Goal: Task Accomplishment & Management: Manage account settings

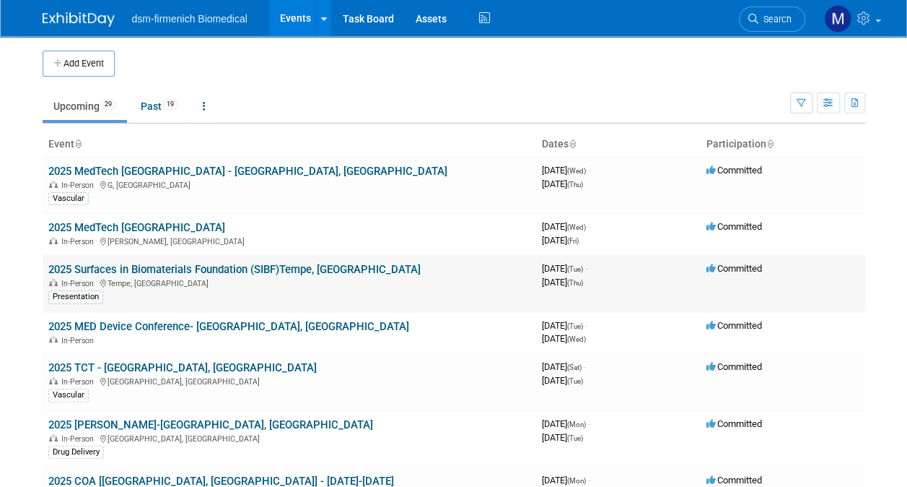
click at [80, 268] on link "2025 Surfaces in Biomaterials Foundation (SIBF)Tempe, [GEOGRAPHIC_DATA]" at bounding box center [234, 269] width 372 height 13
click at [82, 273] on link "2025 Surfaces in Biomaterials Foundation (SIBF)Tempe, [GEOGRAPHIC_DATA]" at bounding box center [234, 269] width 372 height 13
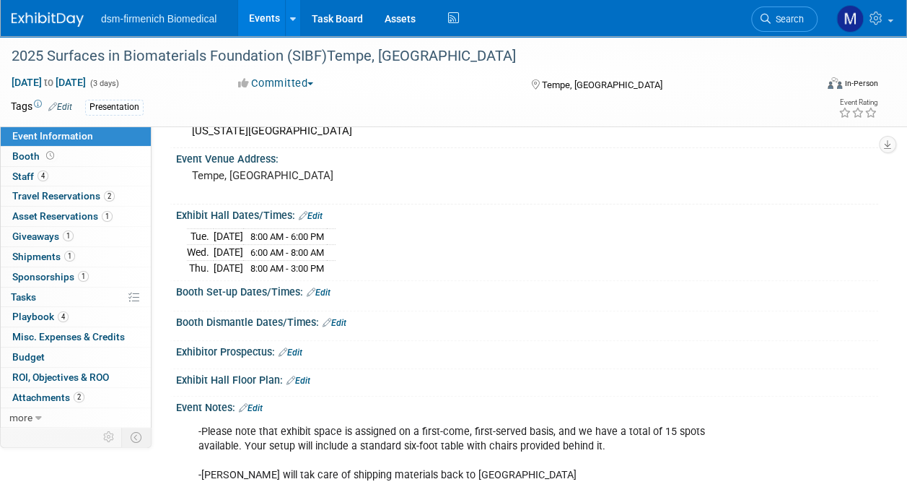
scroll to position [80, 0]
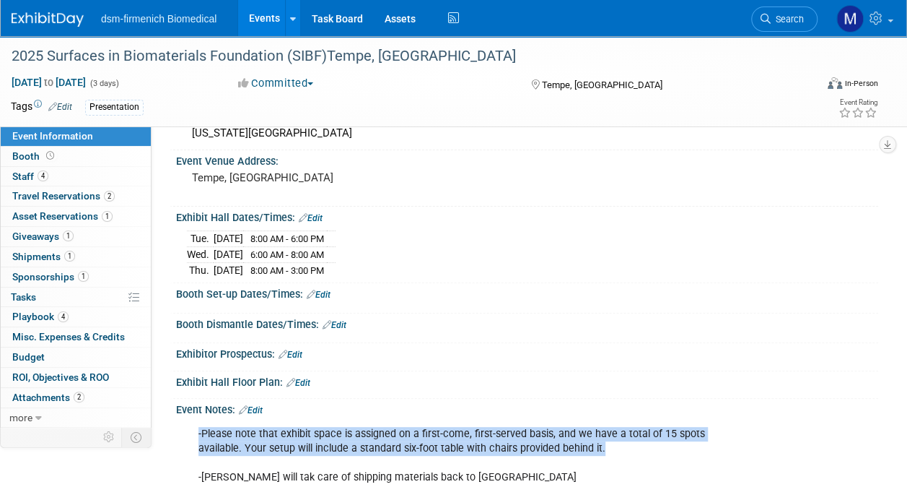
drag, startPoint x: 187, startPoint y: 426, endPoint x: 608, endPoint y: 450, distance: 422.2
click at [608, 450] on div "-Please note that exhibit space is assigned on a first-come, first-served basis…" at bounding box center [527, 454] width 702 height 77
copy div "-Please note that exhibit space is assigned on a first-come, first-served basis…"
click at [69, 215] on span "Asset Reservations 1" at bounding box center [62, 216] width 100 height 12
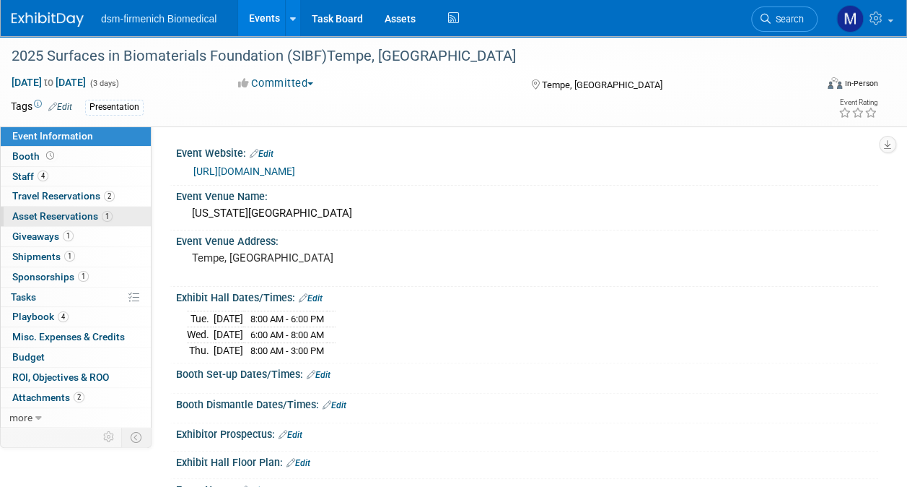
click at [56, 214] on span "Asset Reservations 1" at bounding box center [62, 216] width 100 height 12
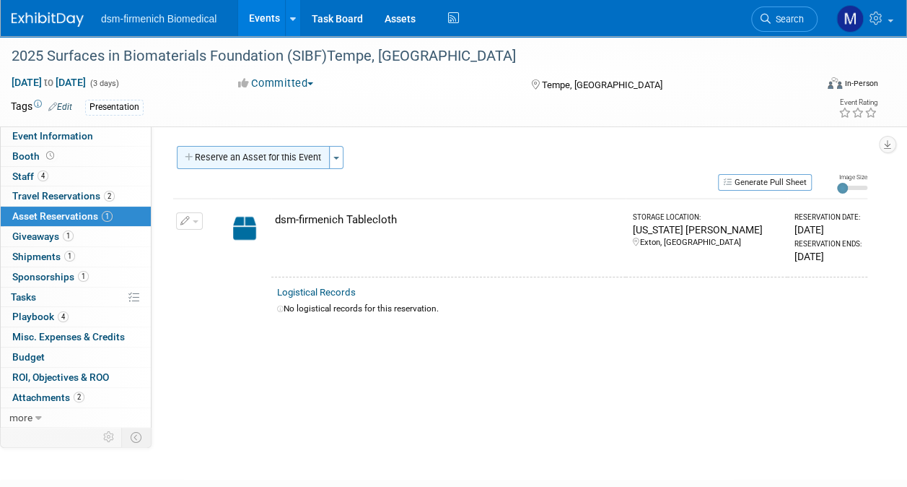
click at [236, 166] on button "Reserve an Asset for this Event" at bounding box center [253, 157] width 153 height 23
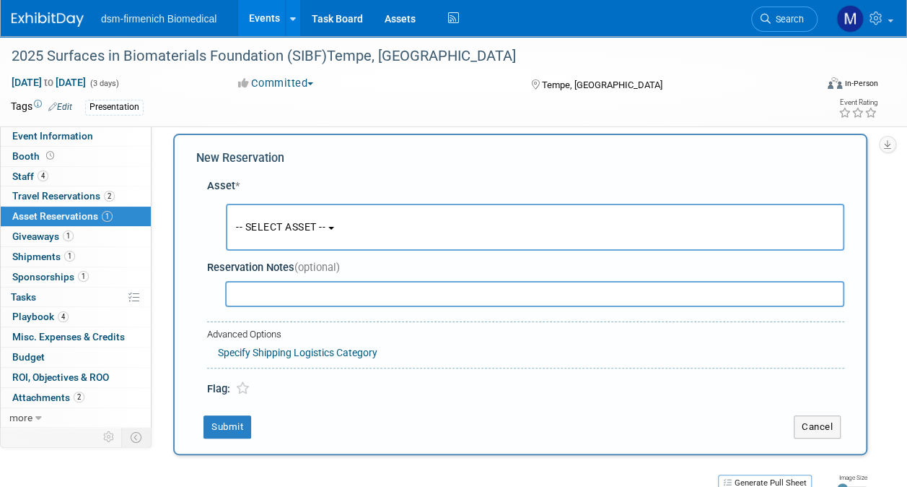
scroll to position [14, 0]
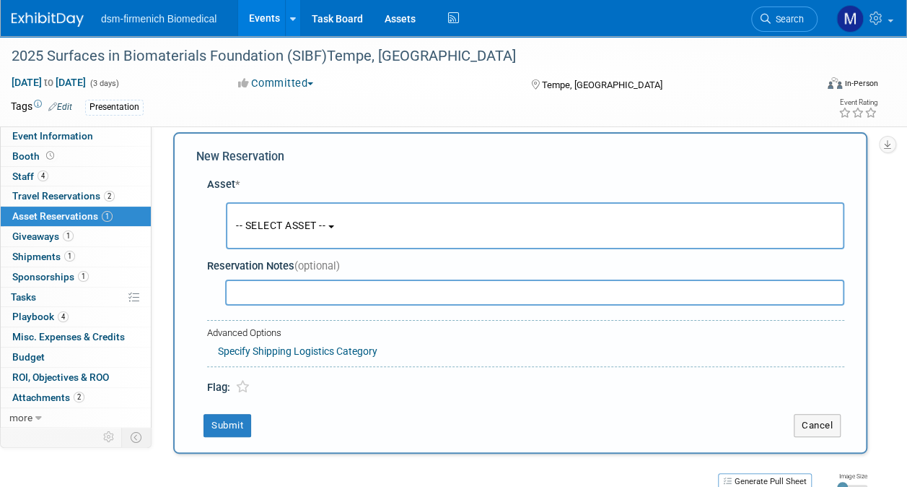
click at [339, 219] on button "-- SELECT ASSET --" at bounding box center [535, 225] width 619 height 47
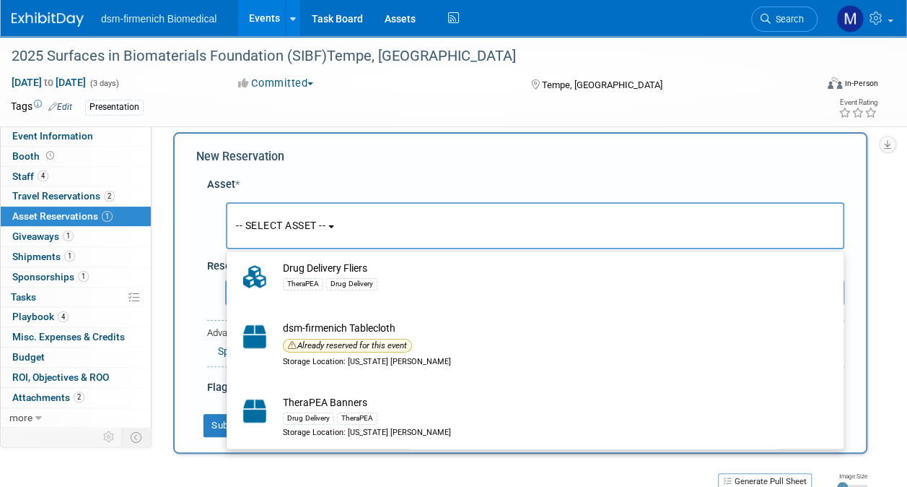
scroll to position [0, 0]
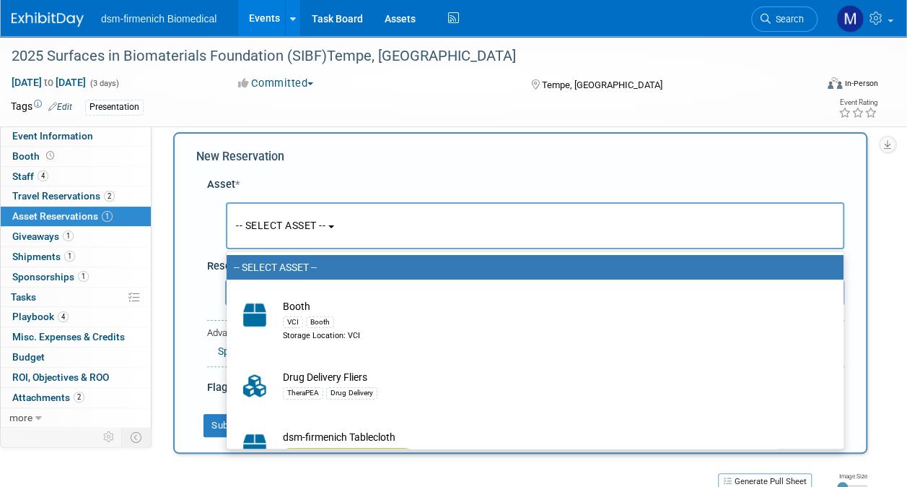
click at [685, 147] on div "New Reservation Asset * -- SELECT ASSET -- -- SELECT ASSET -- -- SELECT ASSET -…" at bounding box center [520, 292] width 694 height 321
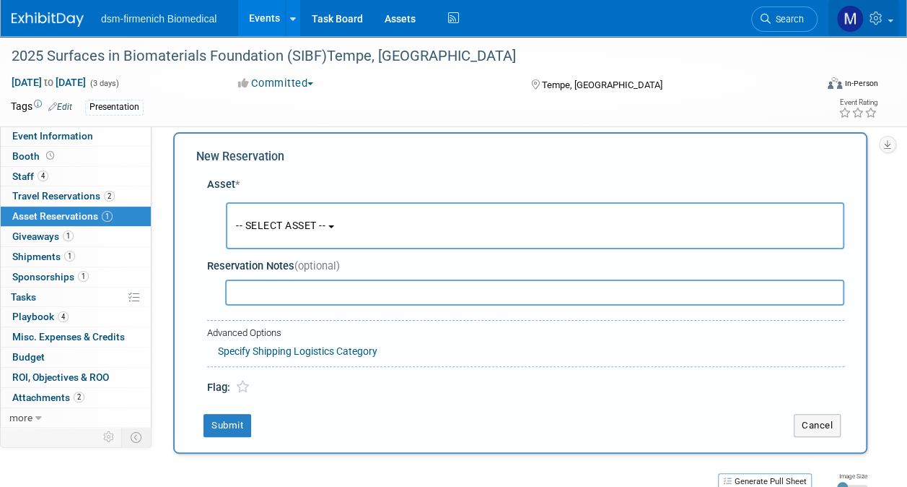
click at [885, 12] on icon at bounding box center [878, 18] width 17 height 13
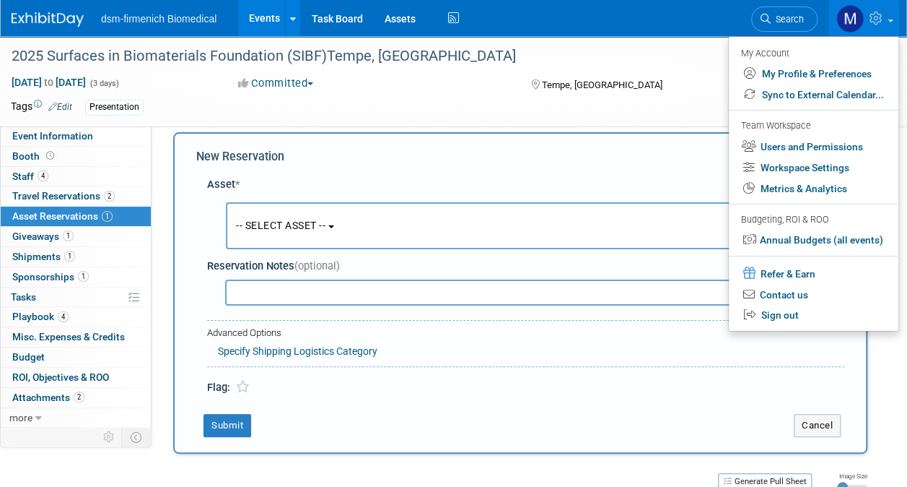
click at [366, 115] on div "Tags Edit Presentation" at bounding box center [371, 108] width 720 height 22
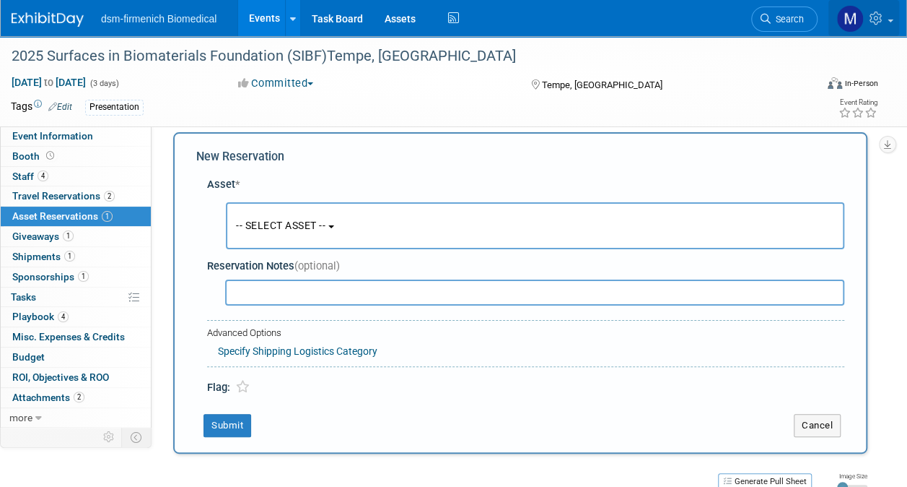
click at [889, 16] on link at bounding box center [864, 18] width 71 height 36
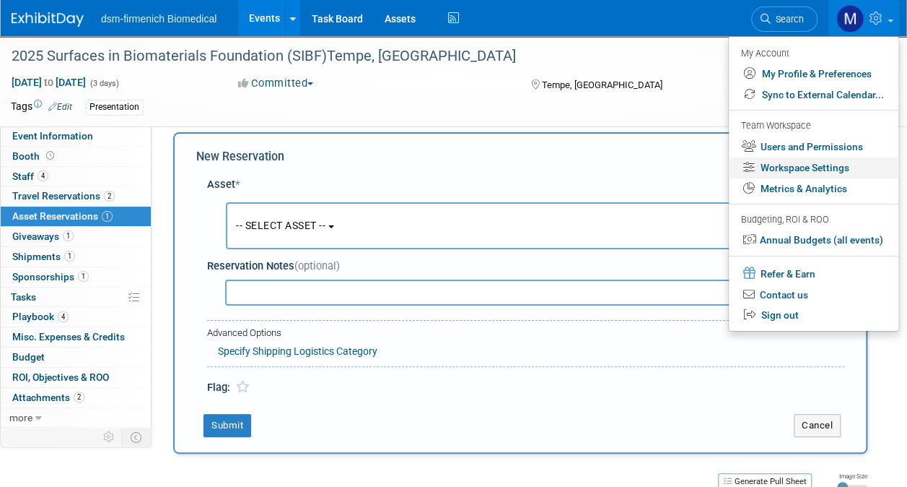
click at [818, 167] on link "Workspace Settings" at bounding box center [814, 167] width 170 height 21
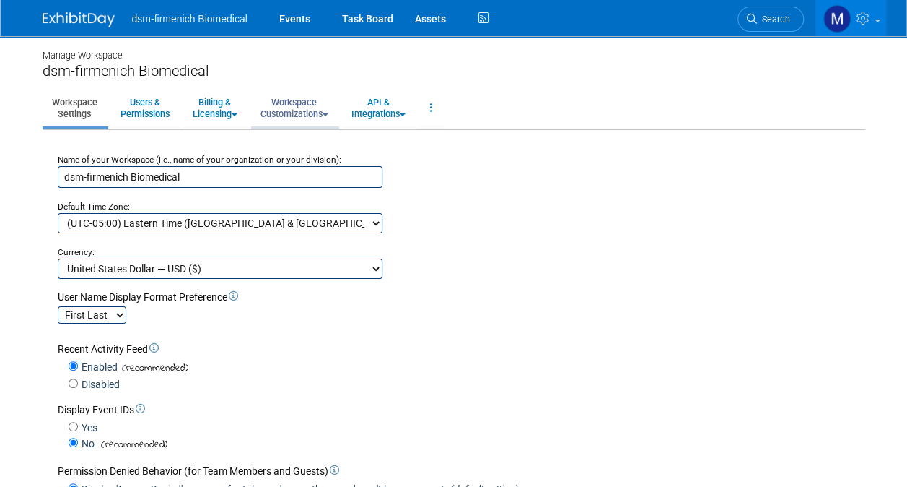
click at [322, 99] on link "Workspace Customizations" at bounding box center [294, 107] width 87 height 35
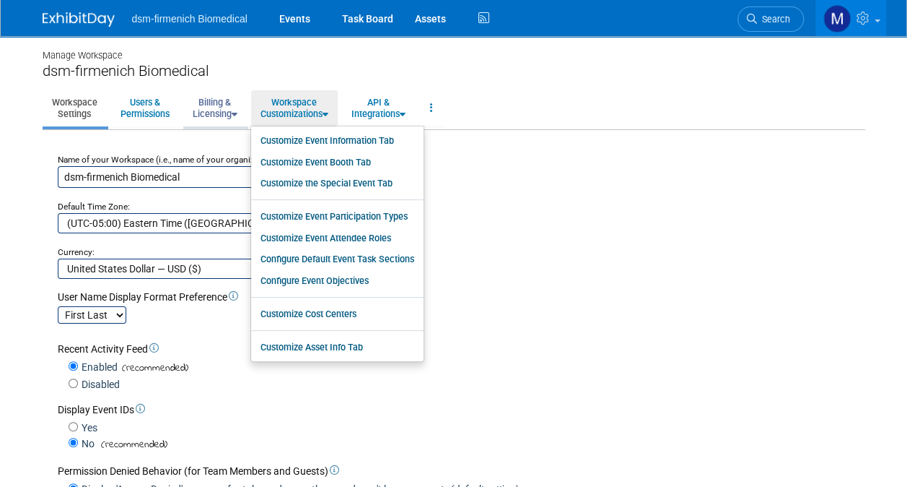
click at [214, 112] on link "Billing & Licensing" at bounding box center [215, 107] width 64 height 35
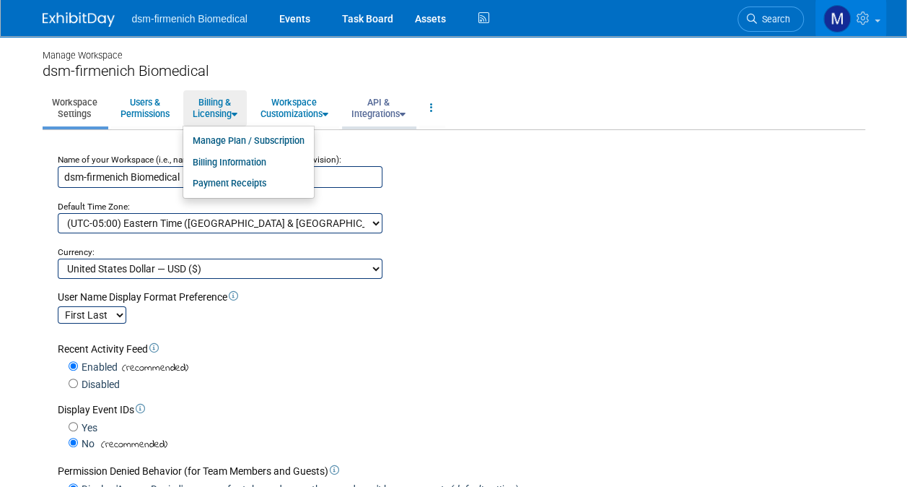
click at [390, 108] on link "API & Integrations" at bounding box center [378, 107] width 73 height 35
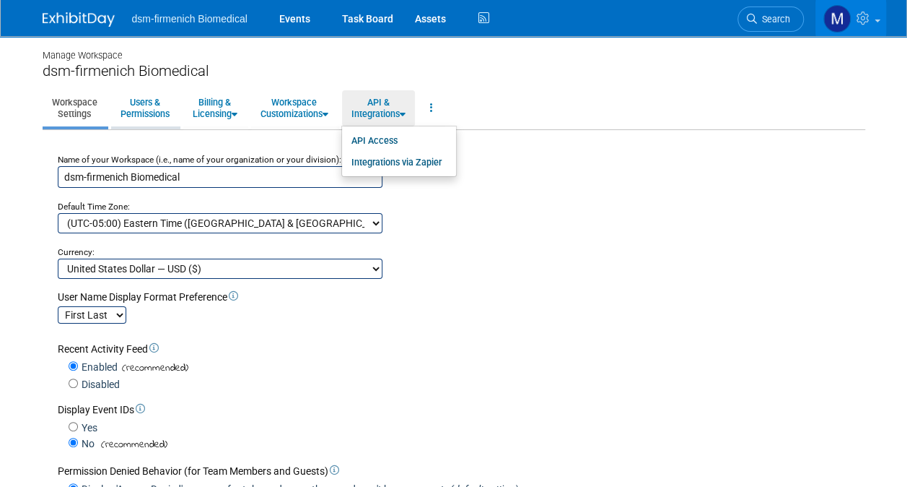
click at [137, 111] on link "Users & Permissions" at bounding box center [145, 107] width 68 height 35
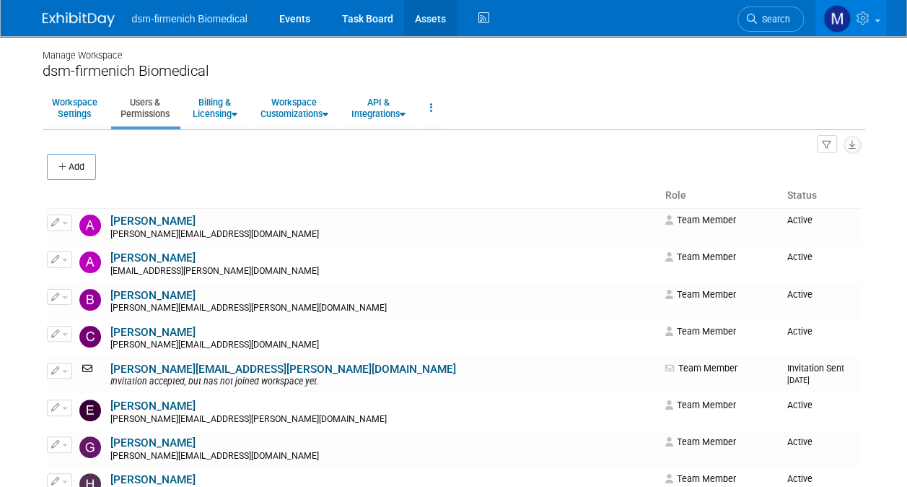
click at [437, 22] on link "Assets" at bounding box center [430, 18] width 53 height 36
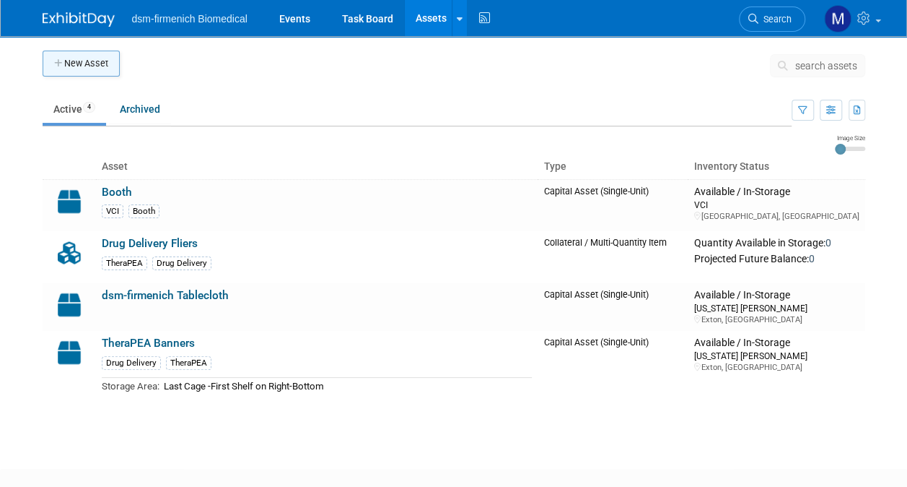
click at [98, 58] on button "New Asset" at bounding box center [81, 64] width 77 height 26
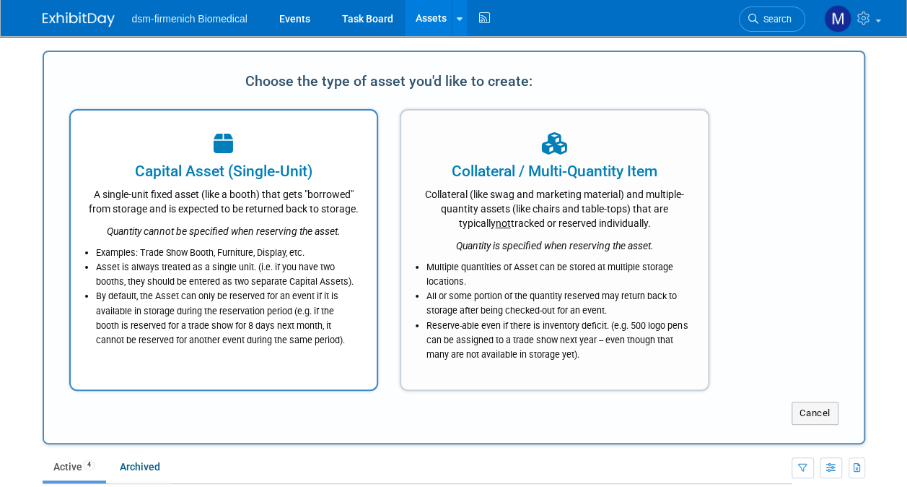
click at [228, 237] on icon "Quantity cannot be specified when reserving the asset." at bounding box center [224, 231] width 234 height 12
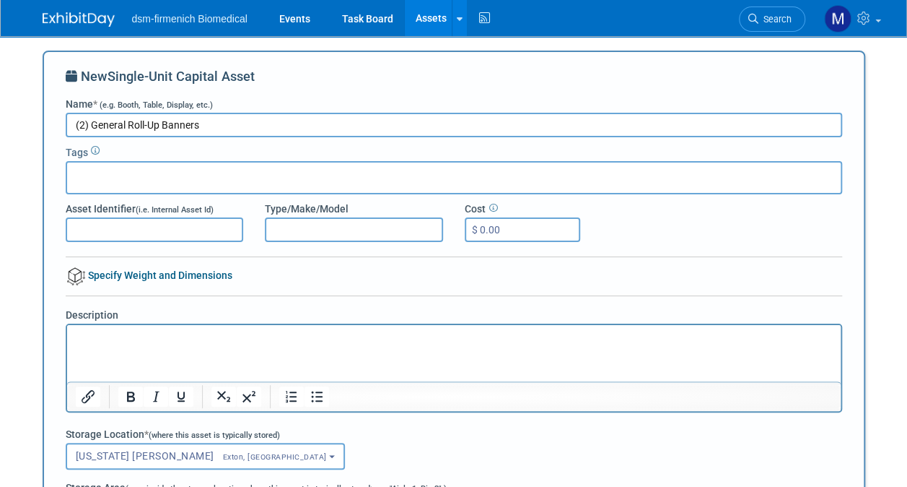
type input "(2) General Roll-Up Banners"
click at [105, 345] on html at bounding box center [453, 335] width 774 height 20
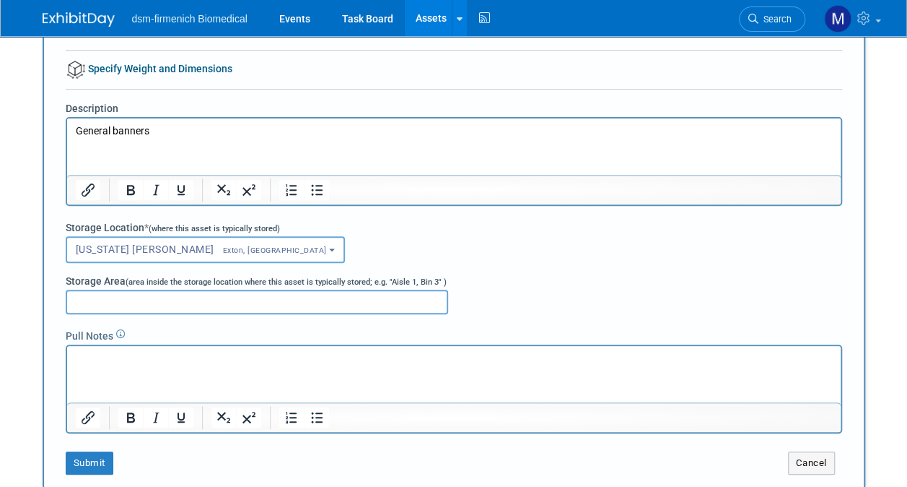
scroll to position [199, 0]
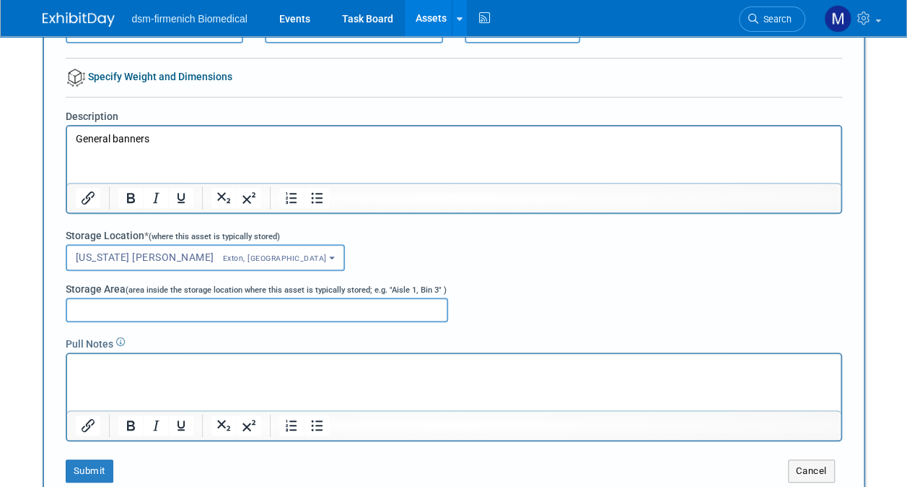
click at [193, 305] on input "Storage Area (area inside the storage location where this asset is typically st…" at bounding box center [257, 309] width 383 height 25
type input "T"
type input "Marketing shelves on the right as soon as you enter cage"
click at [102, 474] on button "Submit" at bounding box center [90, 470] width 48 height 23
drag, startPoint x: 905, startPoint y: 143, endPoint x: 913, endPoint y: 87, distance: 56.1
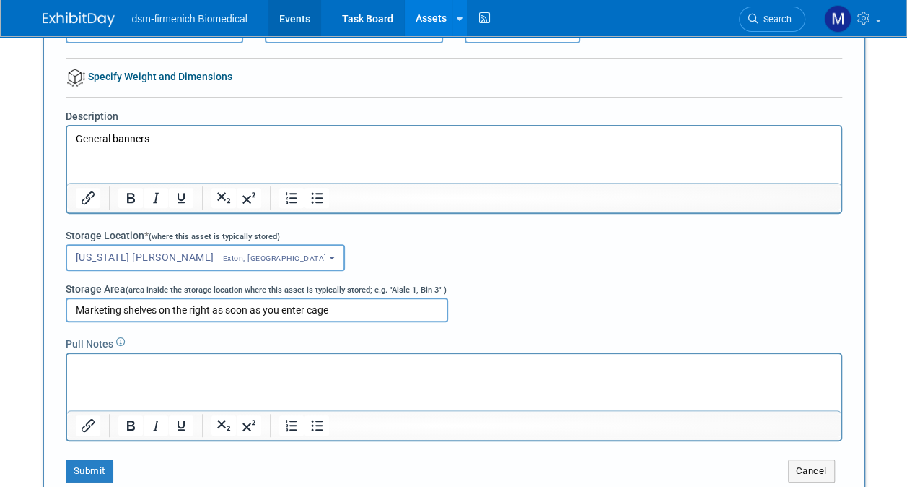
drag, startPoint x: 913, startPoint y: 87, endPoint x: 293, endPoint y: 17, distance: 624.0
click at [293, 17] on link "Events" at bounding box center [295, 18] width 53 height 36
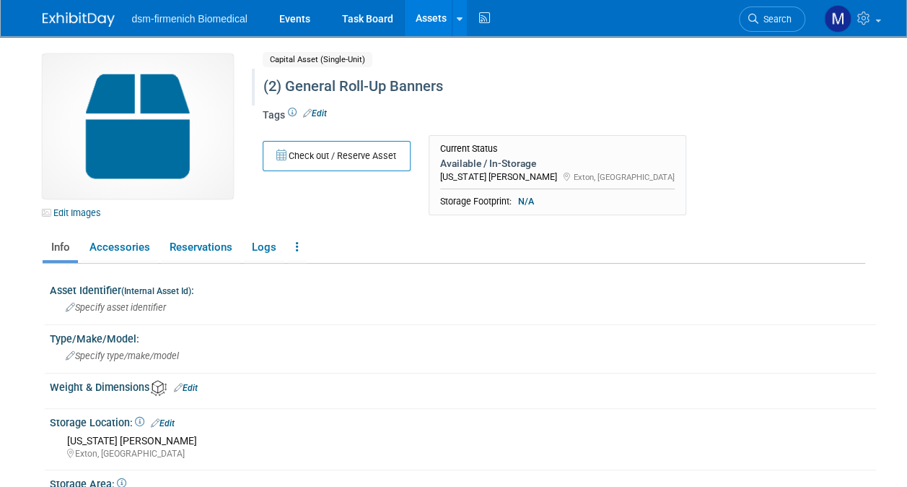
click at [315, 82] on div "(2) General Roll-Up Banners" at bounding box center [531, 87] width 546 height 26
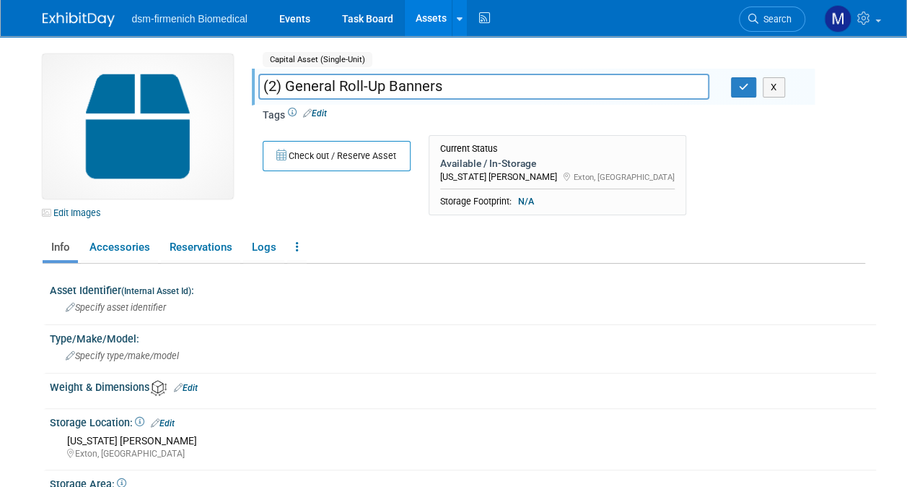
click at [339, 85] on input "(2) General Roll-Up Banners" at bounding box center [483, 86] width 451 height 25
type input "(2) General dsm-firmenich Roll-Up Banners"
drag, startPoint x: 741, startPoint y: 84, endPoint x: 738, endPoint y: 51, distance: 32.6
click at [738, 51] on div "Edit Images Capital Asset (Single-Unit) Shared (2) General Roll-Up Banners (2) …" at bounding box center [454, 366] width 845 height 661
click at [744, 84] on icon "button" at bounding box center [744, 86] width 10 height 9
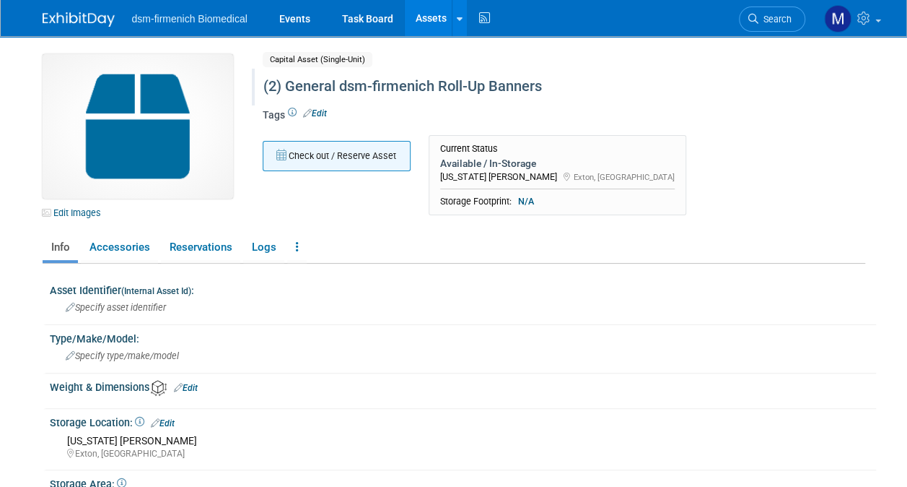
click at [372, 156] on button "Check out / Reserve Asset" at bounding box center [337, 156] width 148 height 30
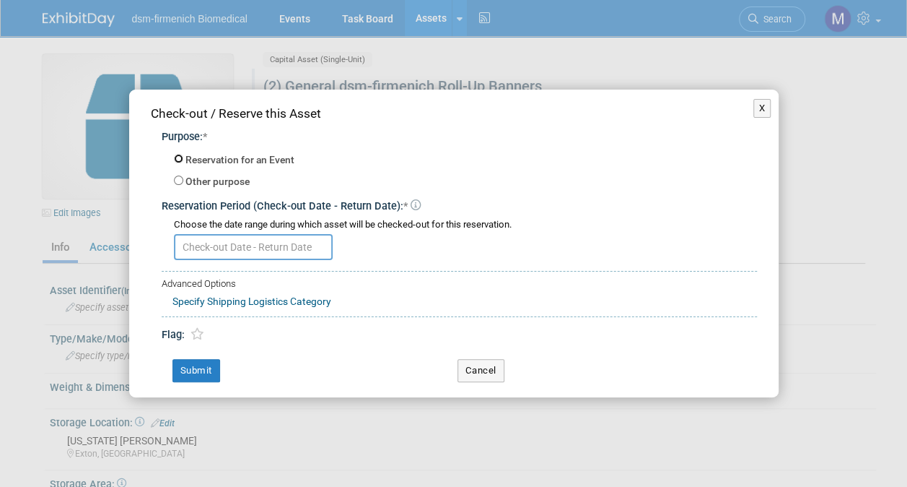
click at [178, 154] on input "Reservation for an Event" at bounding box center [178, 158] width 9 height 9
radio input "true"
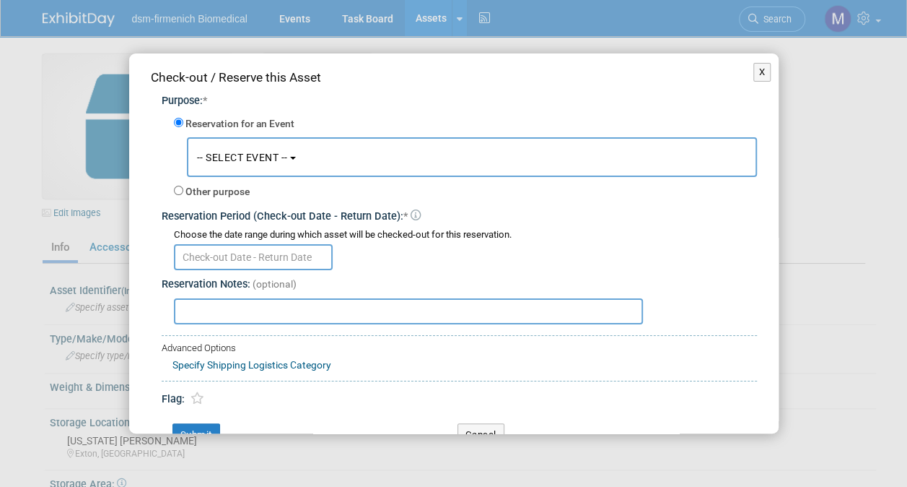
click at [279, 157] on span "-- SELECT EVENT --" at bounding box center [242, 158] width 91 height 12
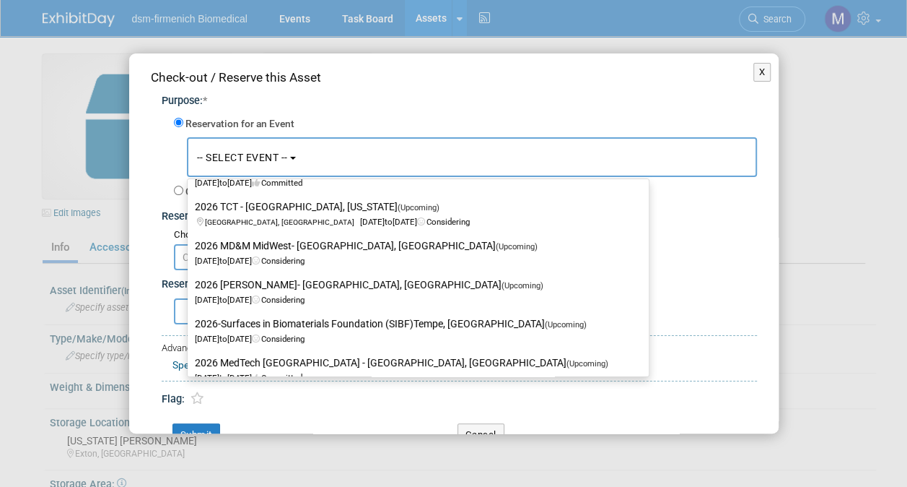
scroll to position [346, 0]
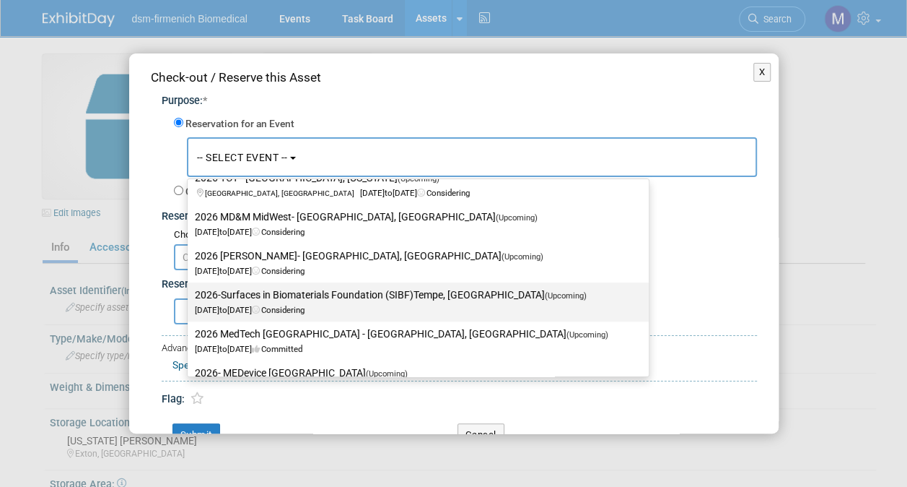
click at [262, 305] on span "Oct 1, 2026 to Oct 2, 2026 Considering" at bounding box center [395, 302] width 401 height 25
click at [190, 300] on input "2026-Surfaces in Biomaterials Foundation (SIBF)Tempe, AZ (Upcoming) Oct 1, 2026…" at bounding box center [184, 294] width 9 height 9
select select "11149029"
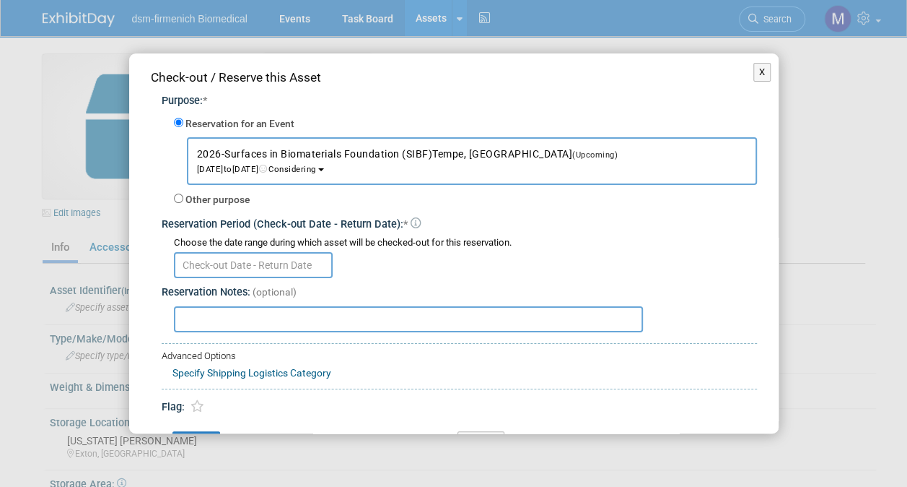
scroll to position [33, 0]
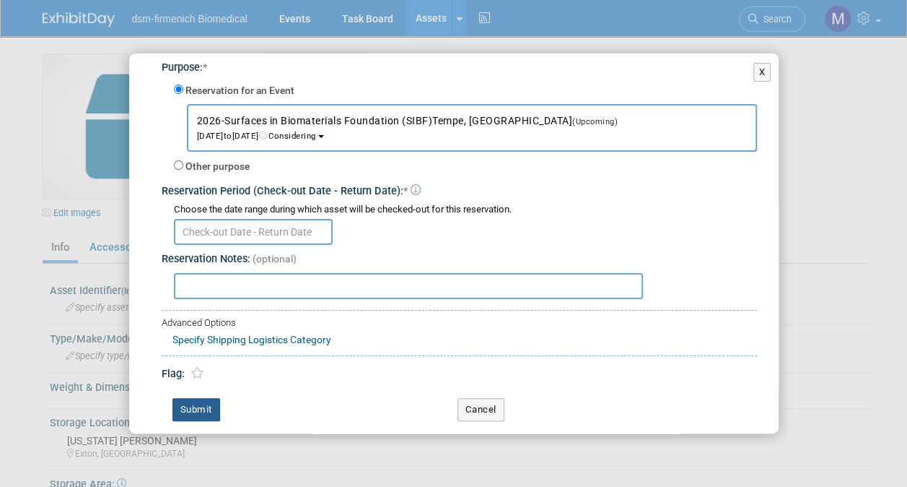
click at [191, 403] on button "Submit" at bounding box center [197, 409] width 48 height 23
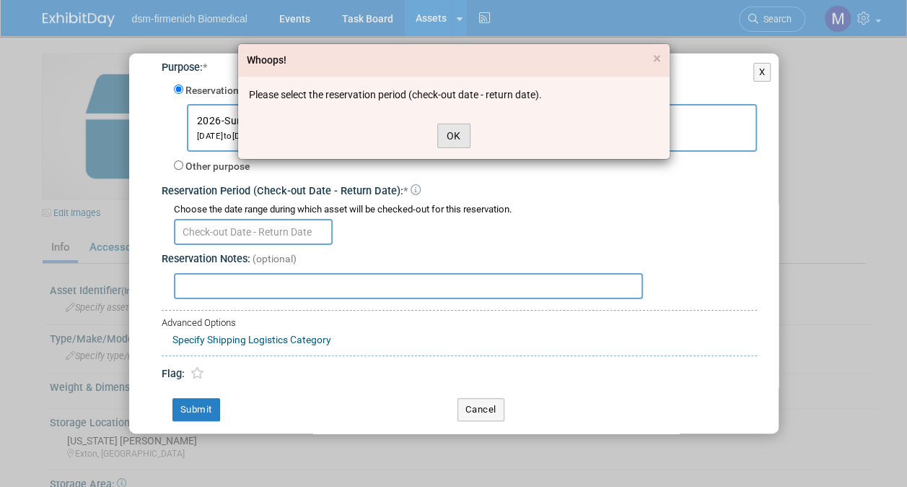
click at [450, 124] on button "OK" at bounding box center [453, 135] width 33 height 25
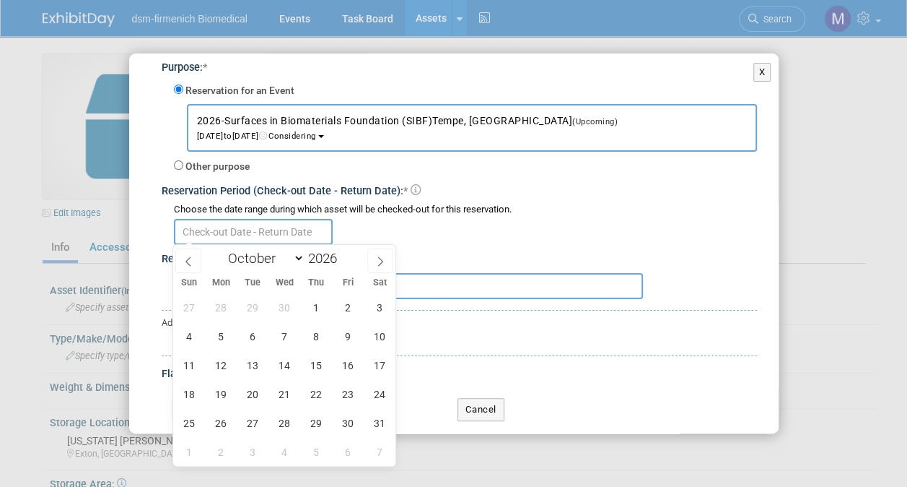
click at [188, 237] on input "text" at bounding box center [253, 232] width 159 height 26
click at [185, 263] on icon at bounding box center [188, 261] width 10 height 10
select select "8"
click at [282, 395] on span "23" at bounding box center [285, 394] width 28 height 28
type input "Sep 23, 2026"
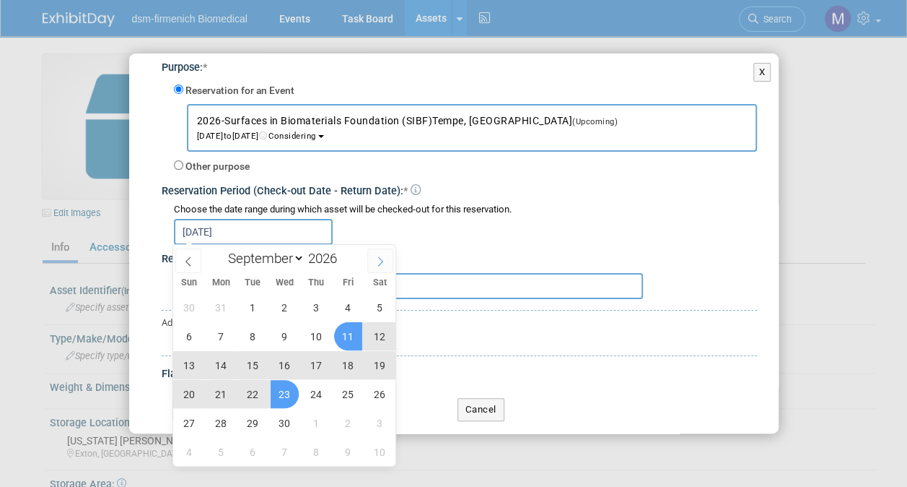
click at [373, 257] on span at bounding box center [380, 260] width 26 height 25
select select "9"
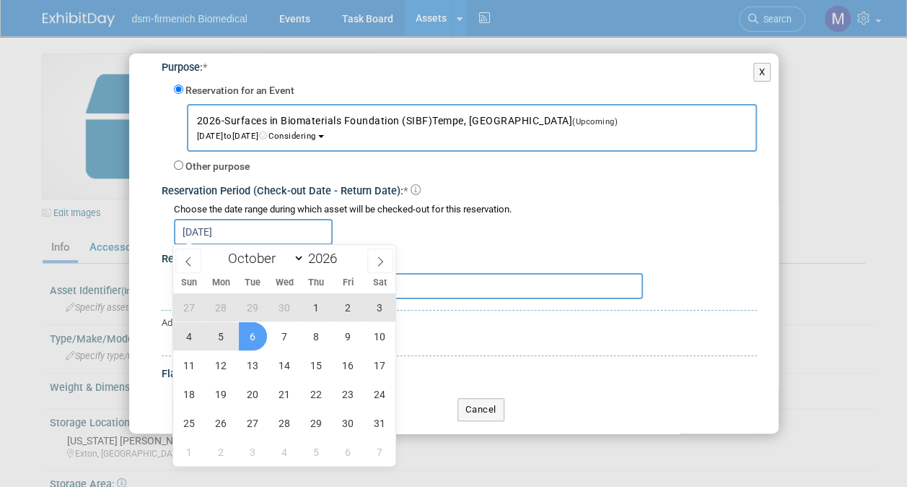
click at [266, 331] on span "6" at bounding box center [253, 336] width 28 height 28
type input "Sep 23, 2026 to Oct 6, 2026"
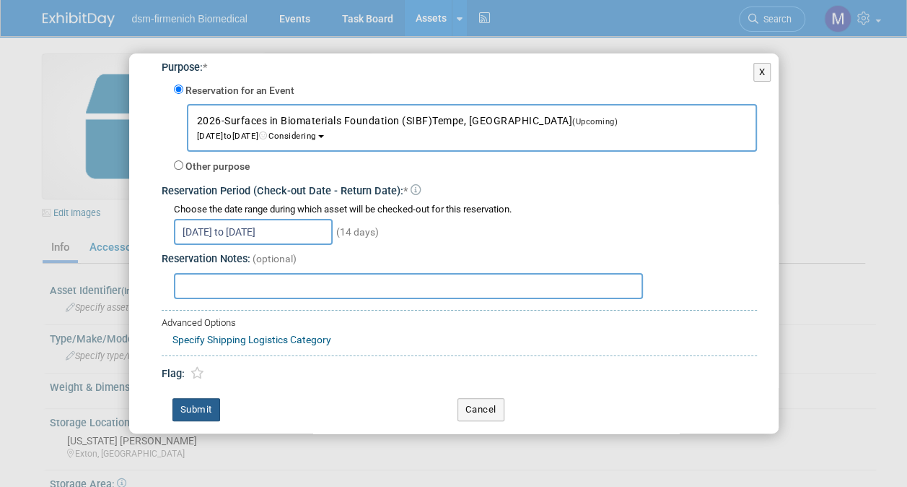
click at [201, 402] on button "Submit" at bounding box center [197, 409] width 48 height 23
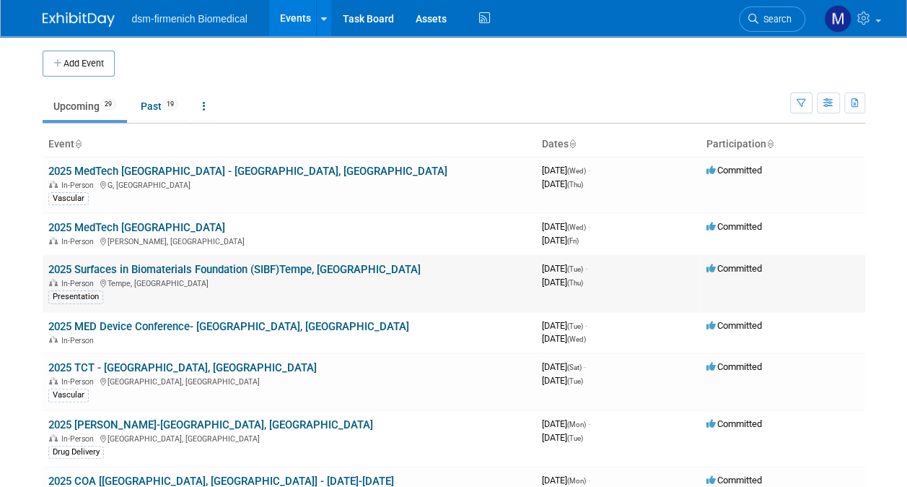
click at [105, 265] on link "2025 Surfaces in Biomaterials Foundation (SIBF)Tempe, [GEOGRAPHIC_DATA]" at bounding box center [234, 269] width 372 height 13
click at [74, 375] on div "In-Person [GEOGRAPHIC_DATA], [GEOGRAPHIC_DATA]" at bounding box center [289, 381] width 482 height 12
click at [74, 367] on link "2025 TCT - [GEOGRAPHIC_DATA], [GEOGRAPHIC_DATA]" at bounding box center [182, 367] width 269 height 13
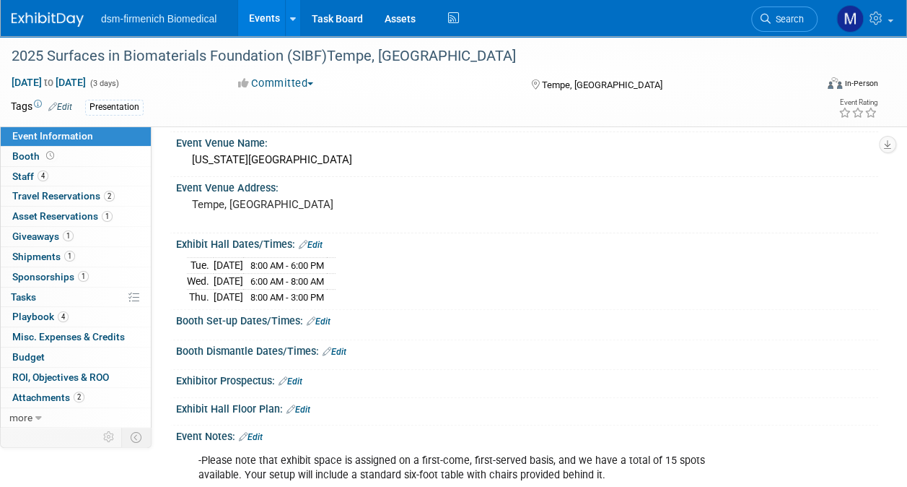
scroll to position [10, 0]
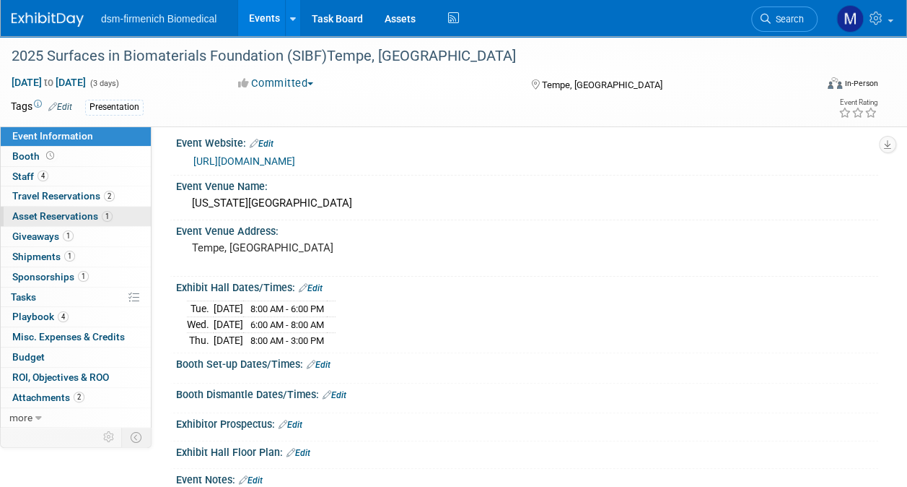
click at [71, 210] on span "Asset Reservations 1" at bounding box center [62, 216] width 100 height 12
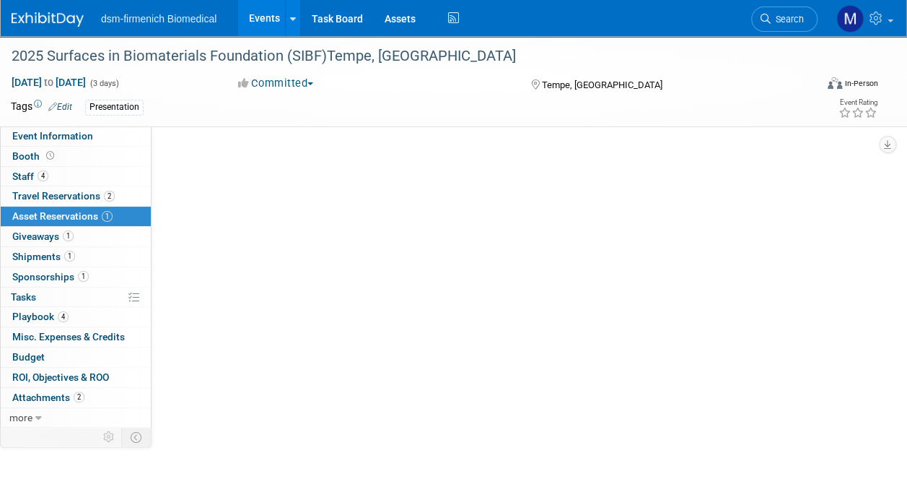
scroll to position [0, 0]
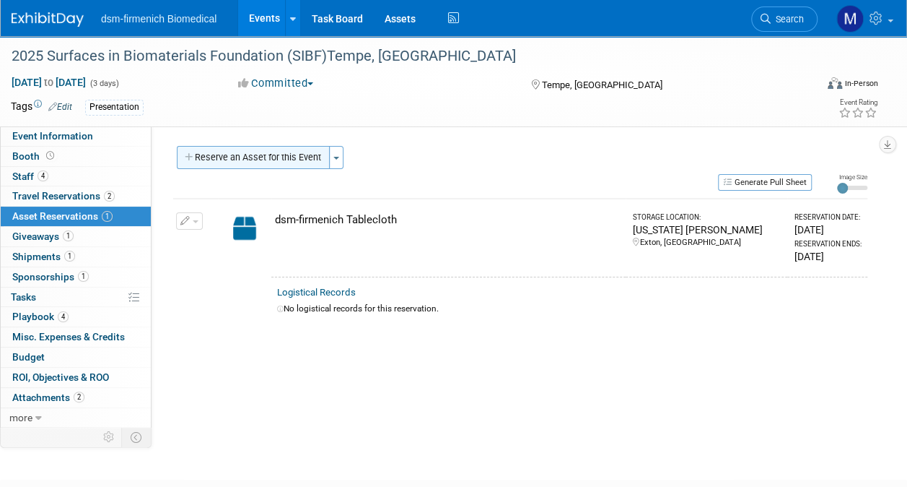
click at [228, 160] on button "Reserve an Asset for this Event" at bounding box center [253, 157] width 153 height 23
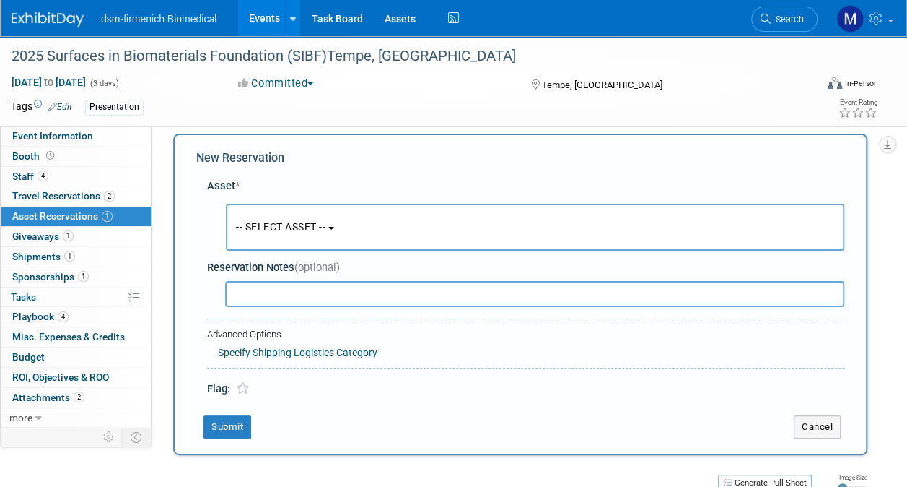
scroll to position [14, 0]
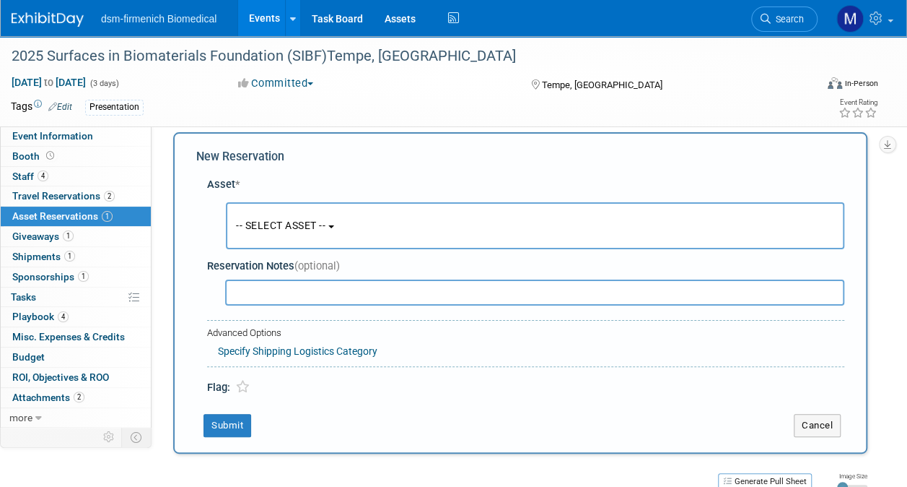
click at [271, 214] on button "-- SELECT ASSET --" at bounding box center [535, 225] width 619 height 47
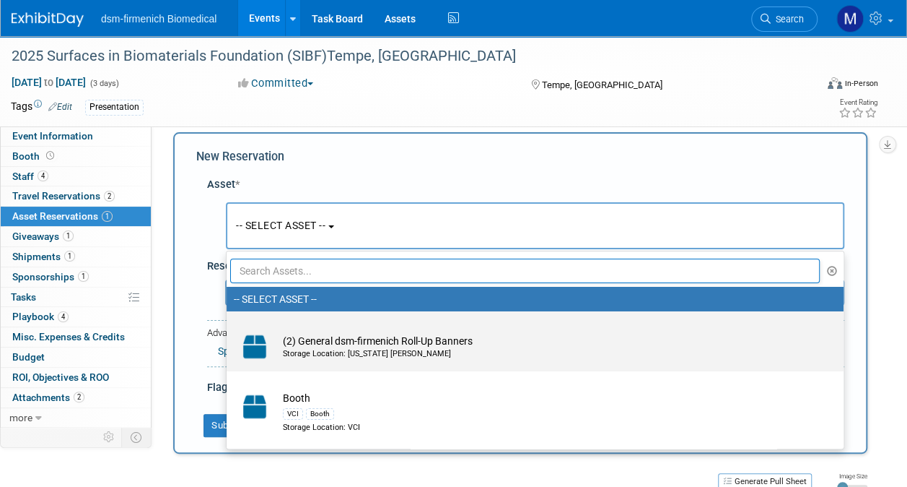
click at [346, 358] on div "Storage Location: Pennsylvania Dr Cage" at bounding box center [549, 354] width 532 height 12
click at [229, 328] on input "(2) General dsm-firmenich Roll-Up Banners Storage Location: Pennsylvania Dr Cage" at bounding box center [223, 323] width 9 height 9
select select "10729270"
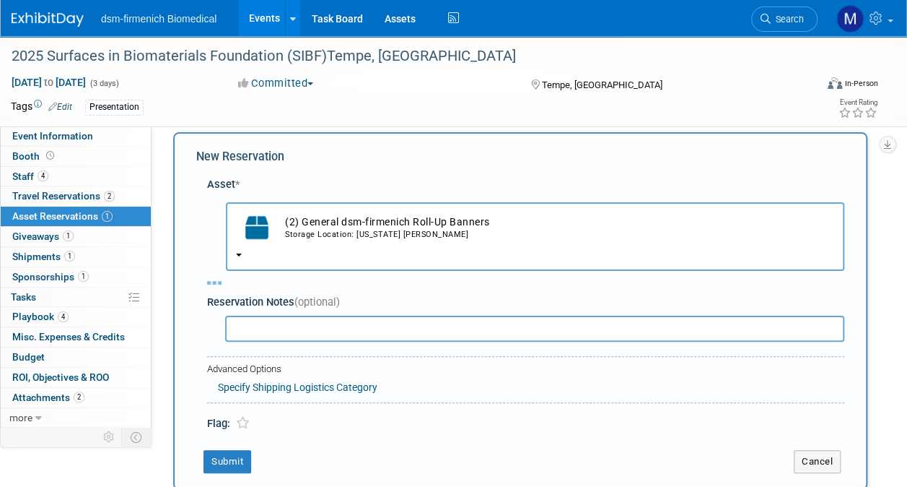
select select "8"
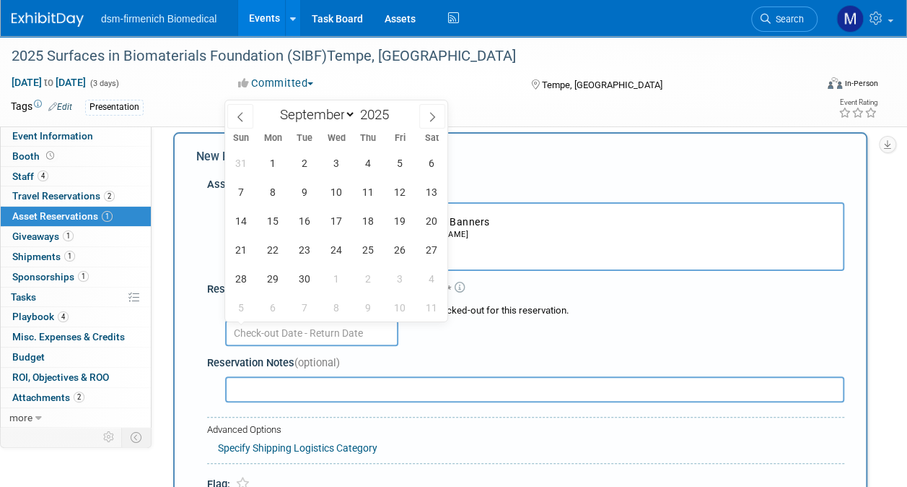
click at [280, 331] on input "text" at bounding box center [311, 333] width 173 height 26
click at [332, 247] on span "24" at bounding box center [336, 249] width 28 height 28
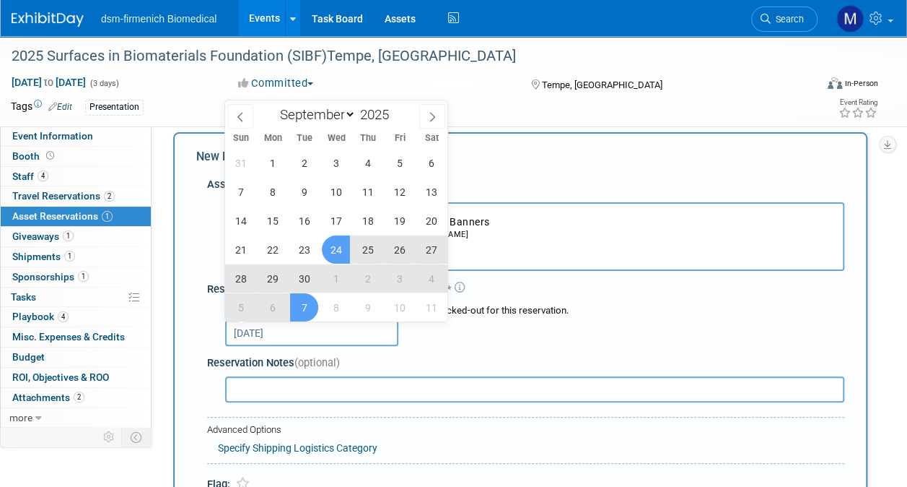
click at [313, 302] on span "7" at bounding box center [304, 307] width 28 height 28
type input "Sep 24, 2025 to Oct 7, 2025"
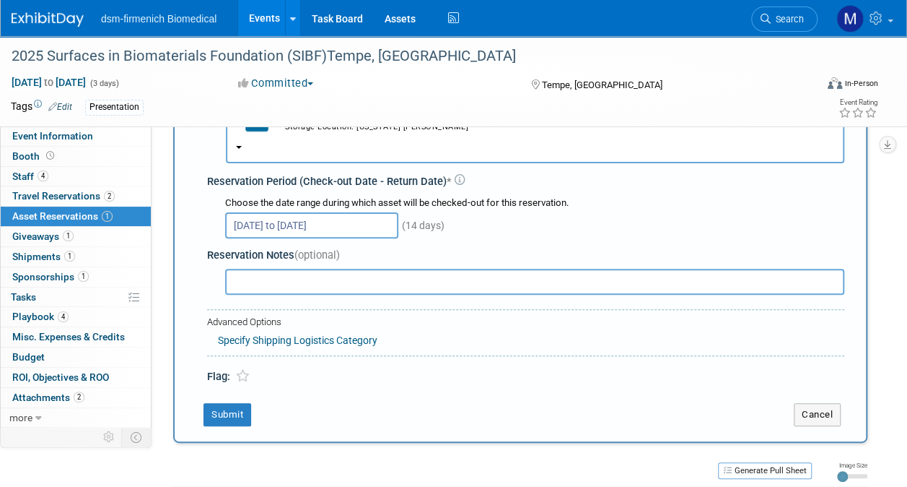
scroll to position [137, 0]
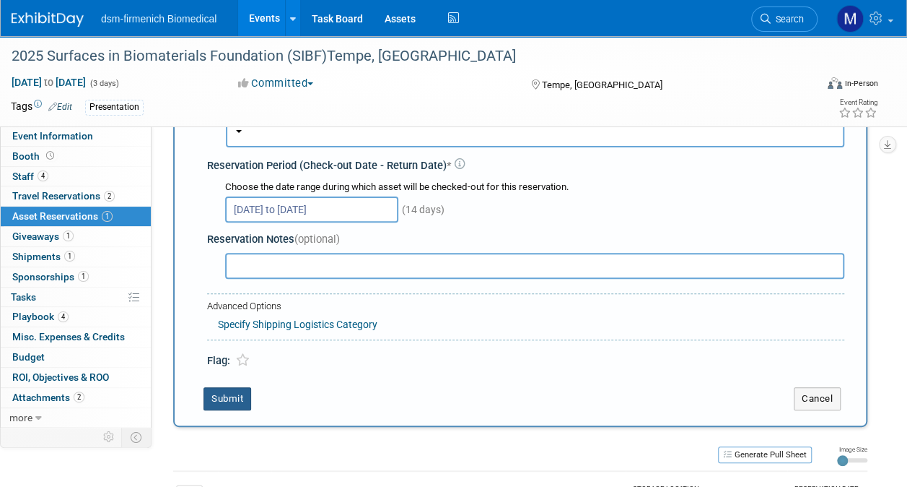
click at [227, 398] on button "Submit" at bounding box center [228, 398] width 48 height 23
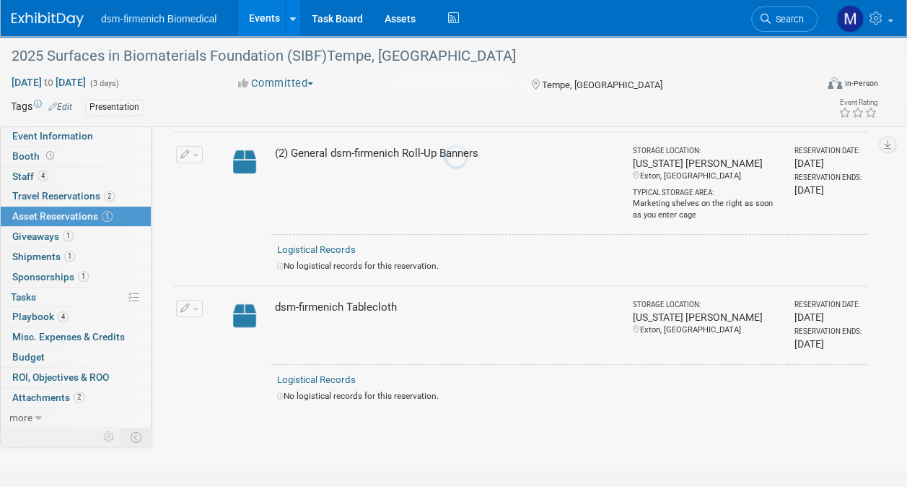
scroll to position [17, 0]
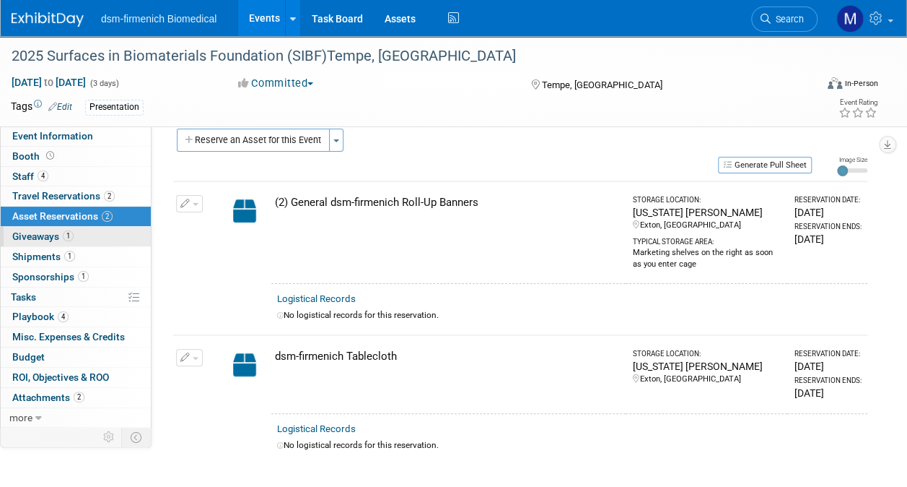
click at [55, 239] on span "Giveaways 1" at bounding box center [42, 236] width 61 height 12
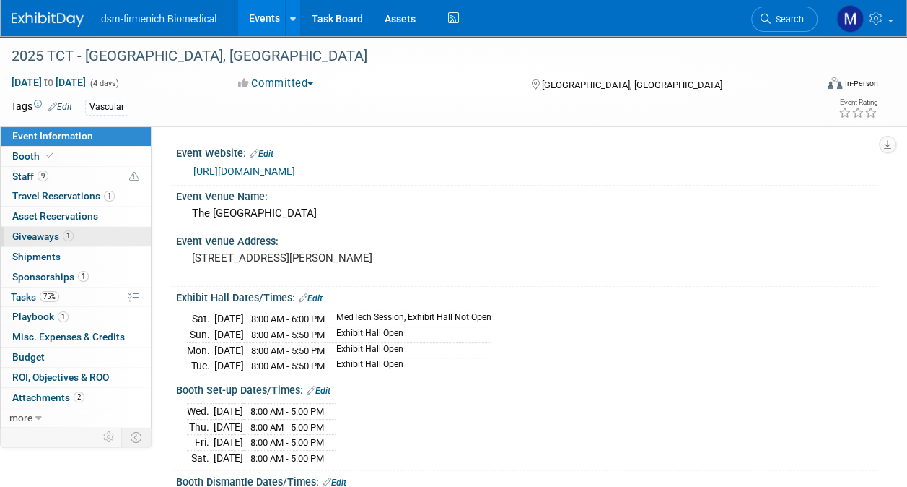
click at [45, 235] on span "Giveaways 1" at bounding box center [42, 236] width 61 height 12
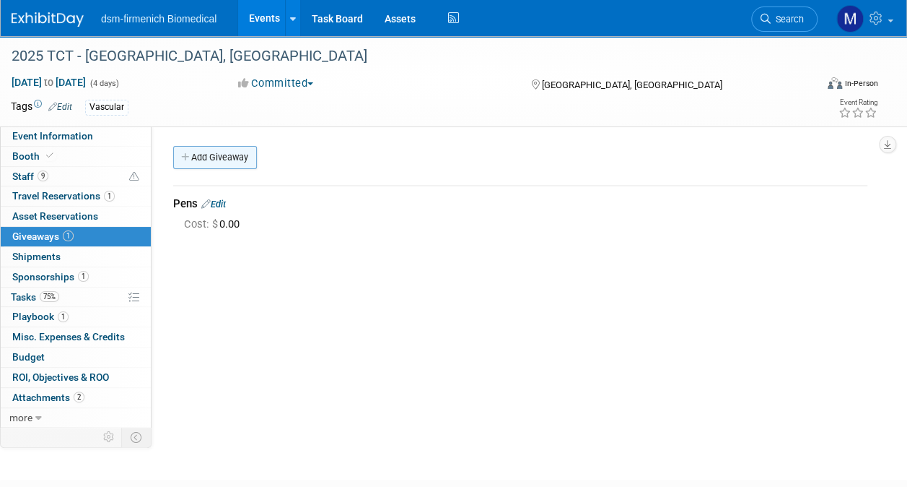
click at [225, 157] on link "Add Giveaway" at bounding box center [215, 157] width 84 height 23
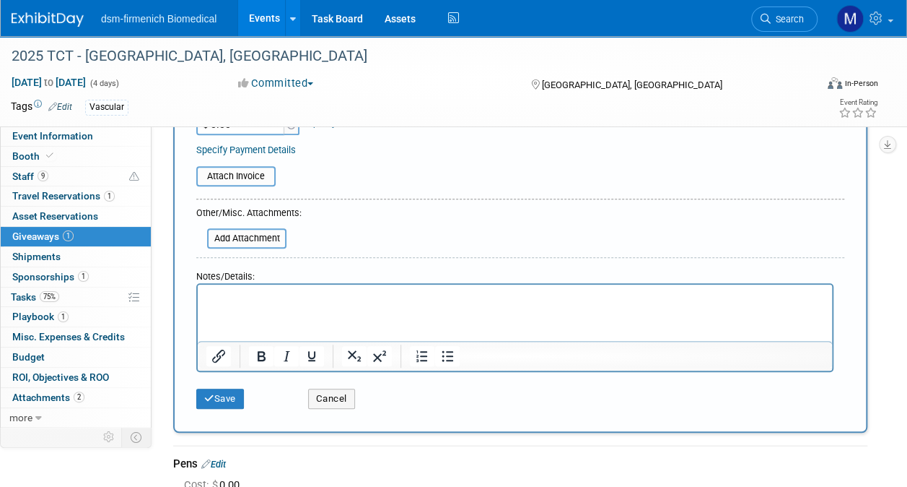
scroll to position [212, 0]
type input "Lanyards"
click at [235, 393] on button "Save" at bounding box center [220, 398] width 48 height 20
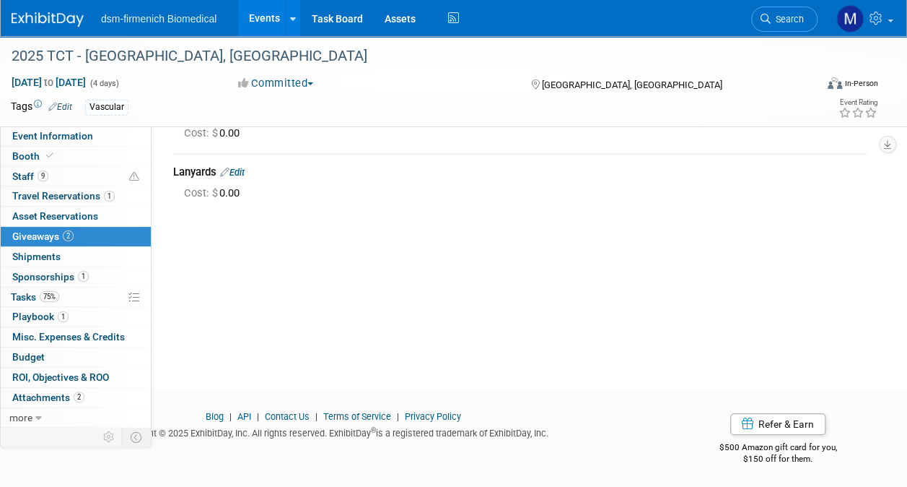
scroll to position [0, 0]
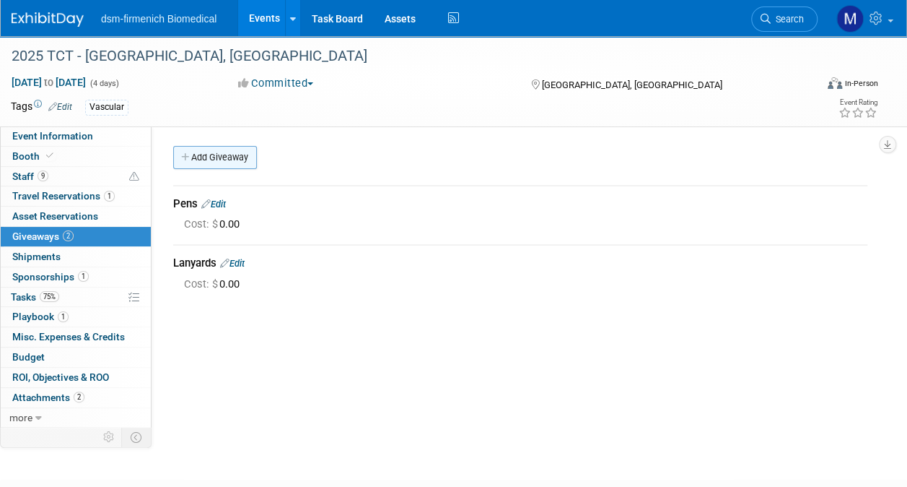
click at [219, 159] on link "Add Giveaway" at bounding box center [215, 157] width 84 height 23
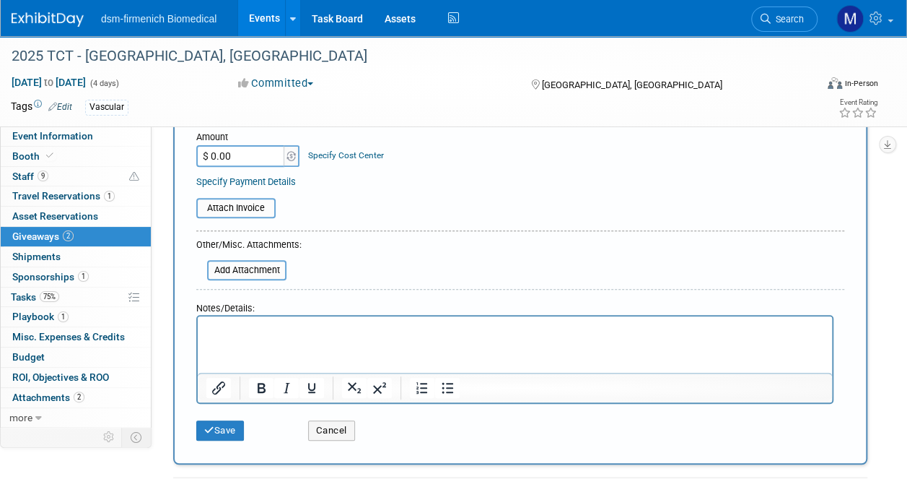
scroll to position [183, 0]
type input "Small Green Folios"
click at [221, 424] on button "Save" at bounding box center [220, 428] width 48 height 20
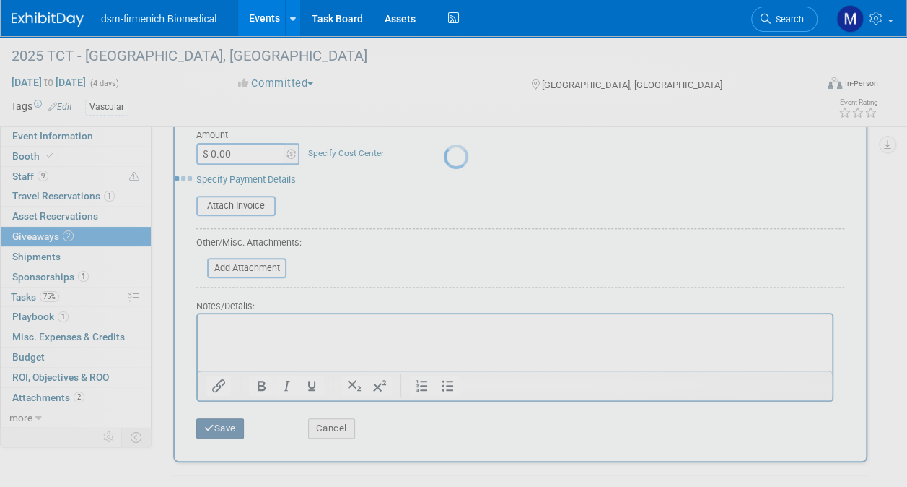
scroll to position [94, 0]
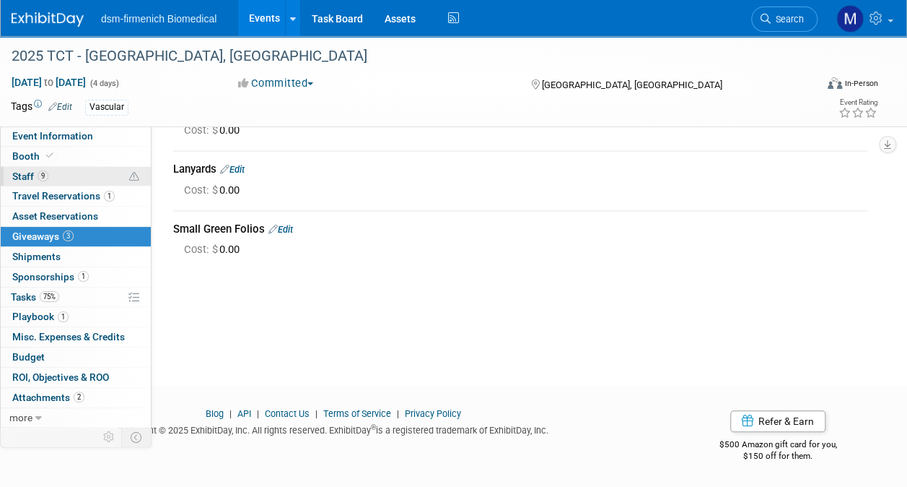
click at [32, 172] on span "Staff 9" at bounding box center [30, 176] width 36 height 12
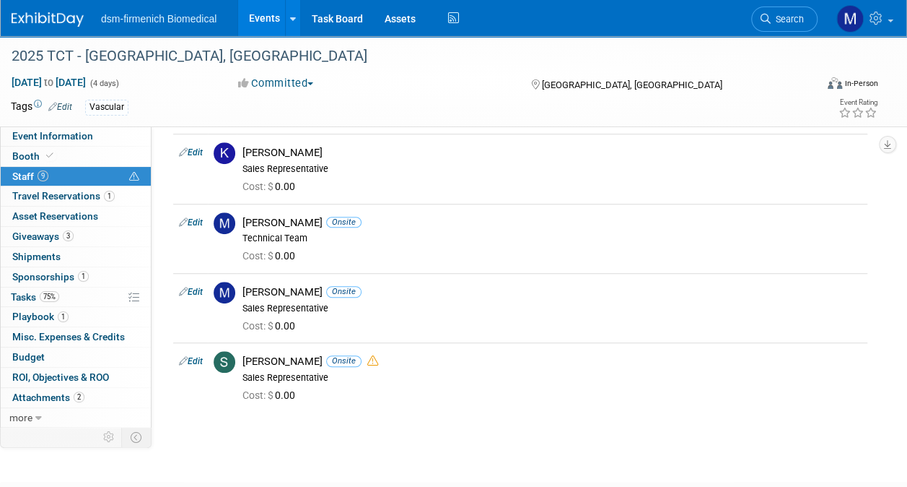
scroll to position [429, 0]
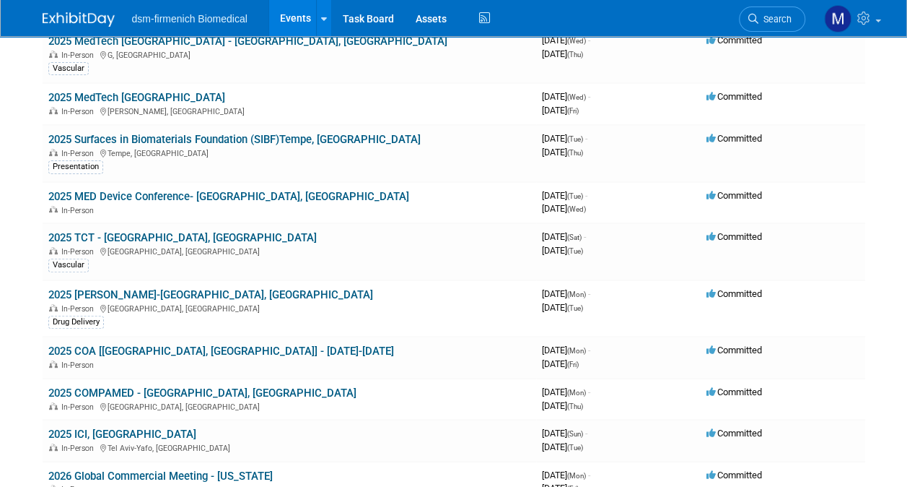
scroll to position [144, 0]
